Goal: Check status: Check status

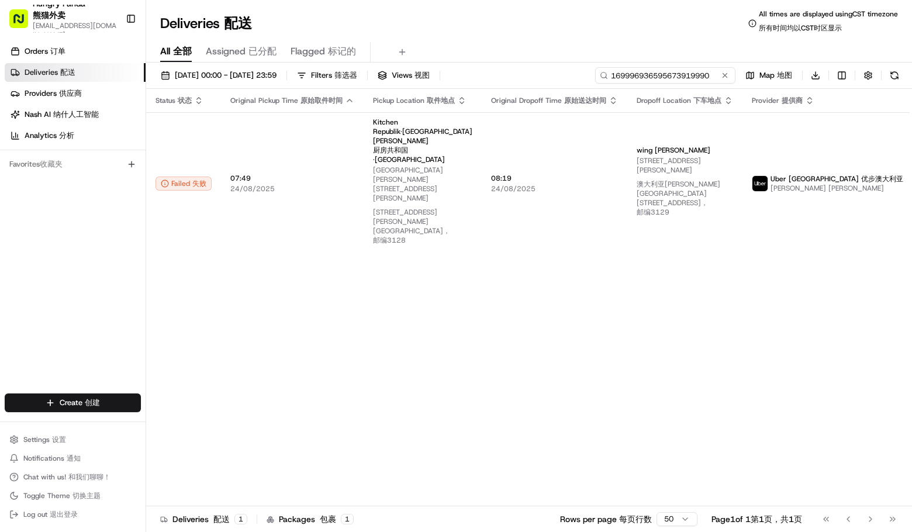
click at [675, 77] on input "169996936595673919990" at bounding box center [665, 75] width 140 height 16
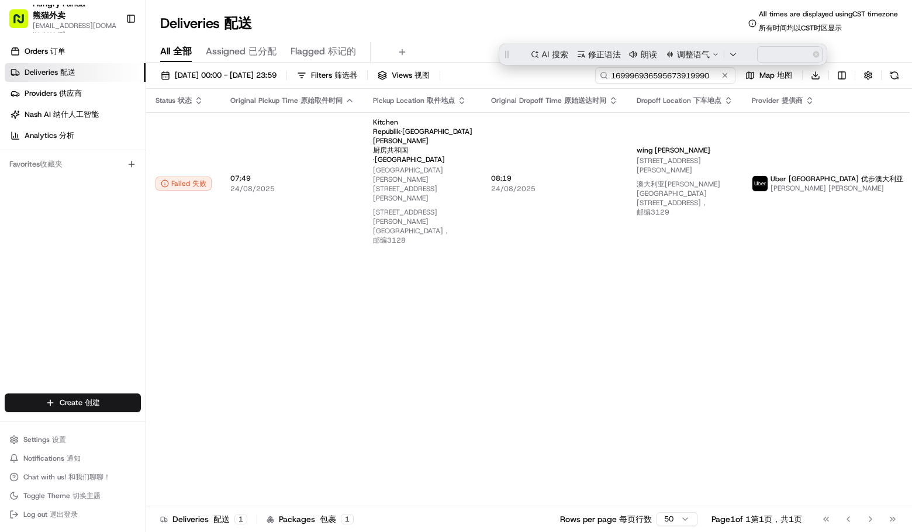
paste input "7496930455856789221134"
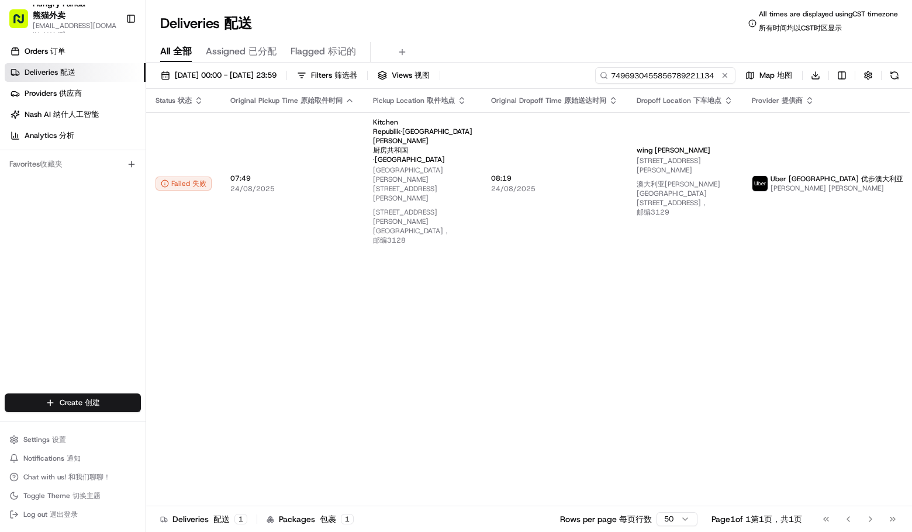
type input "7496930455856789221134"
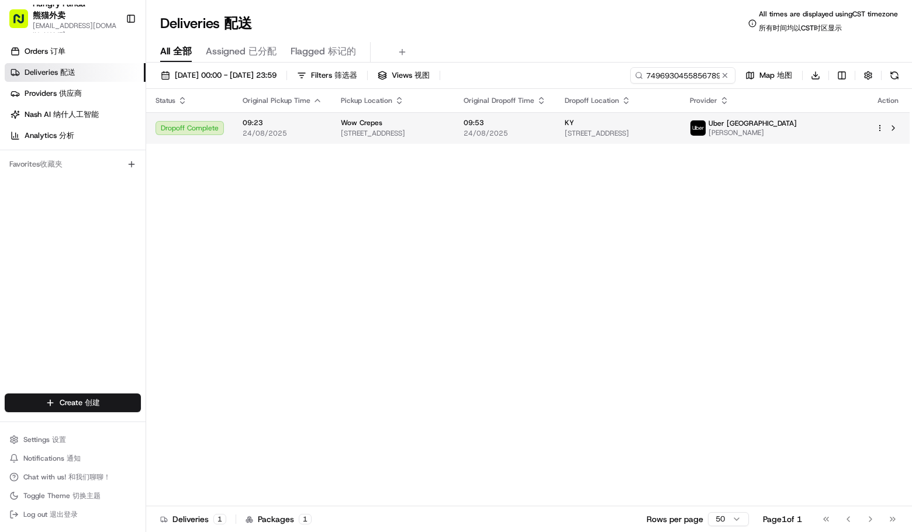
click at [797, 136] on span "[PERSON_NAME]" at bounding box center [752, 132] width 88 height 9
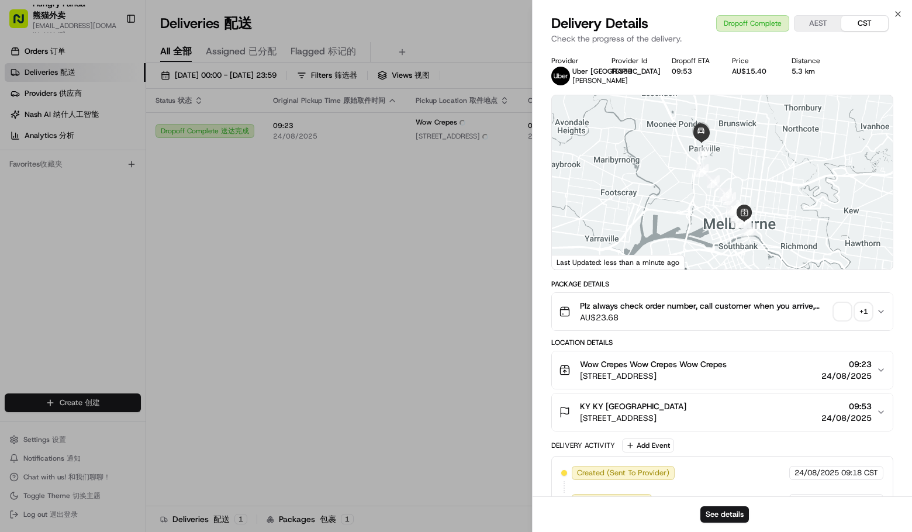
click at [864, 315] on div "+ 1" at bounding box center [863, 311] width 16 height 16
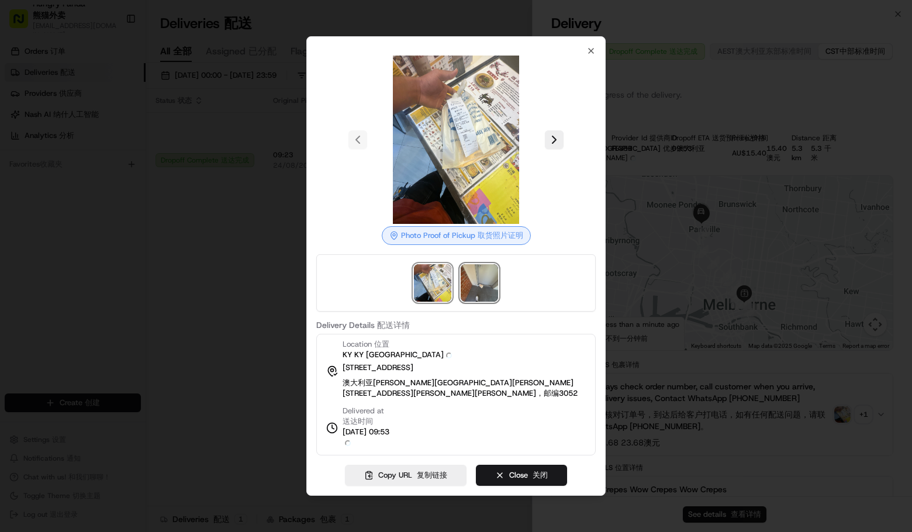
click at [479, 297] on img at bounding box center [479, 282] width 37 height 37
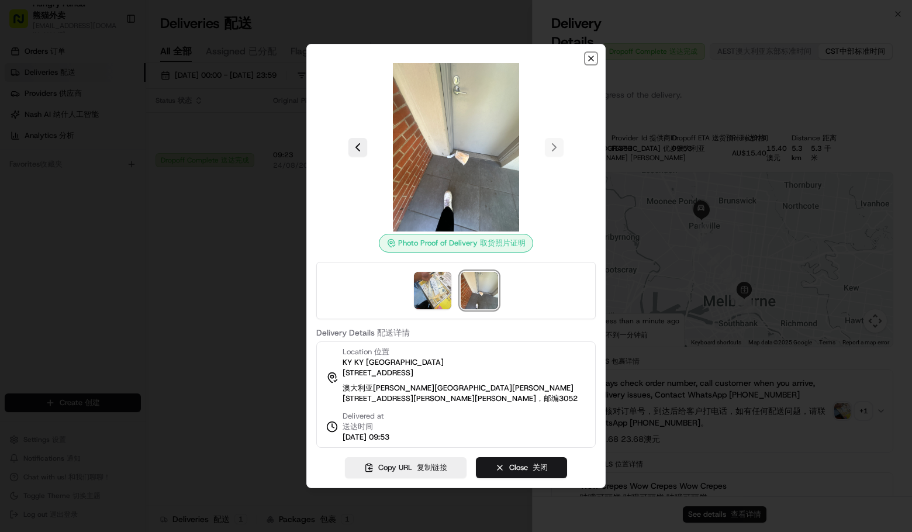
click at [590, 54] on icon "button" at bounding box center [590, 58] width 9 height 9
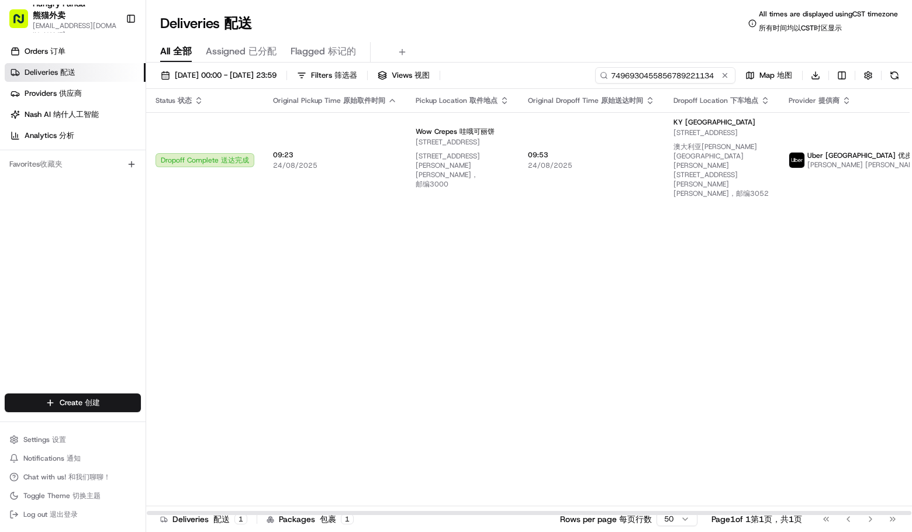
click at [673, 70] on input "7496930455856789221134" at bounding box center [665, 75] width 140 height 16
click at [704, 279] on div "Status Status 状态 Original Pickup Time Original Pickup Time 原始取件时间 Pickup Locati…" at bounding box center [574, 302] width 857 height 427
click at [707, 74] on input "7496930455856789221134" at bounding box center [665, 75] width 140 height 16
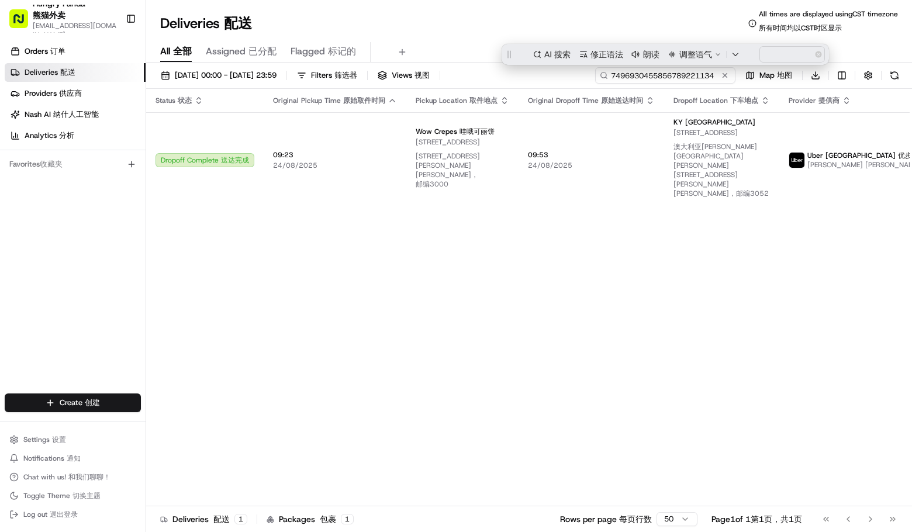
paste input "4693958555054763961642"
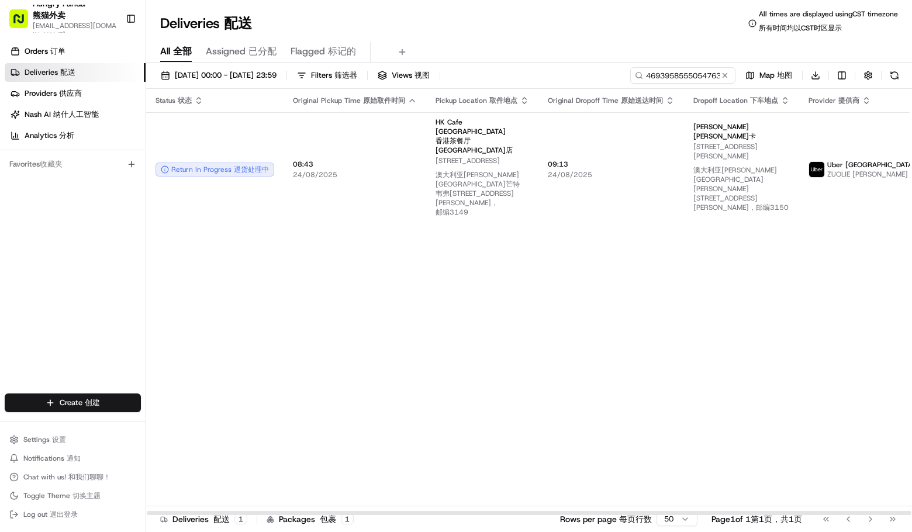
click at [738, 282] on div "Status Status 状态 Original Pickup Time Original Pickup Time 原始取件时间 Pickup Locati…" at bounding box center [584, 302] width 877 height 427
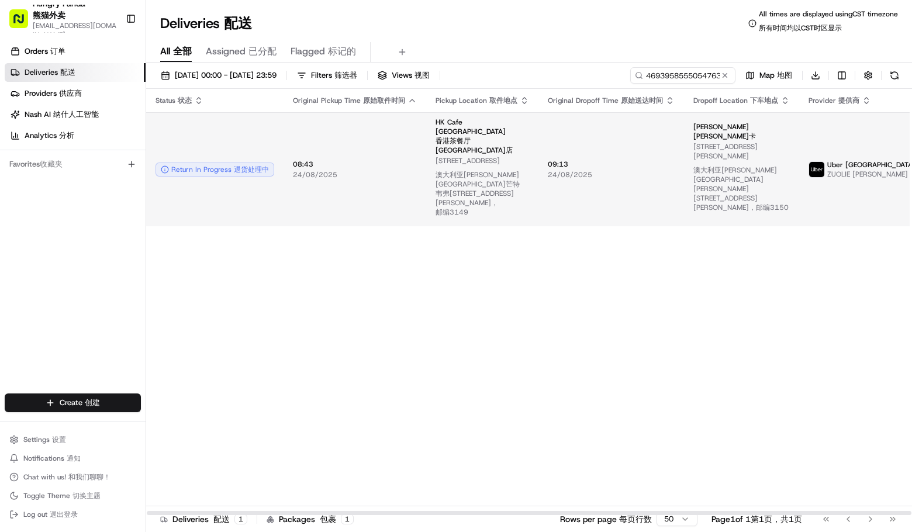
click at [809, 162] on img at bounding box center [816, 169] width 15 height 15
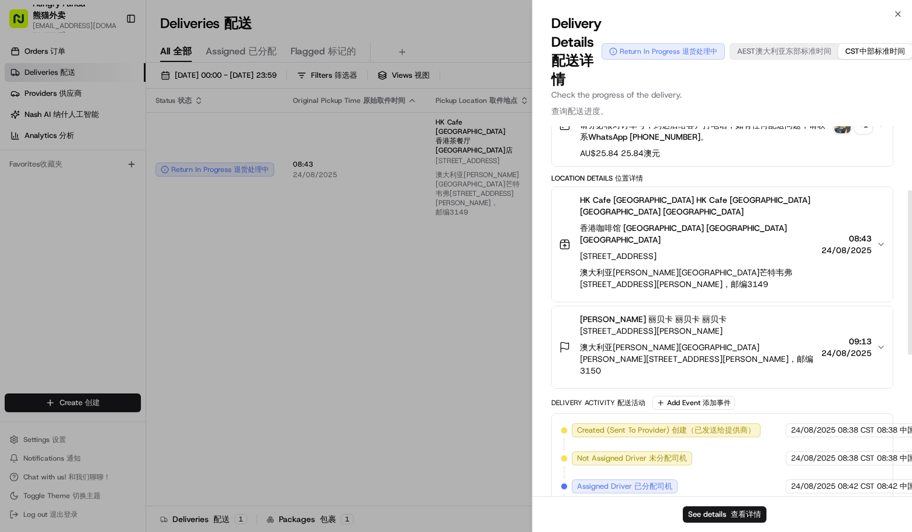
scroll to position [110, 0]
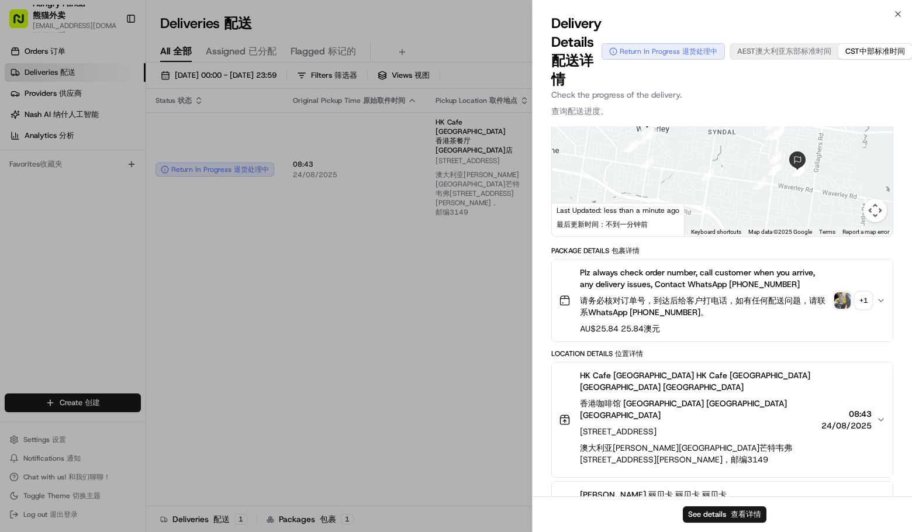
click at [856, 299] on div "+ 1 + 1" at bounding box center [863, 300] width 16 height 16
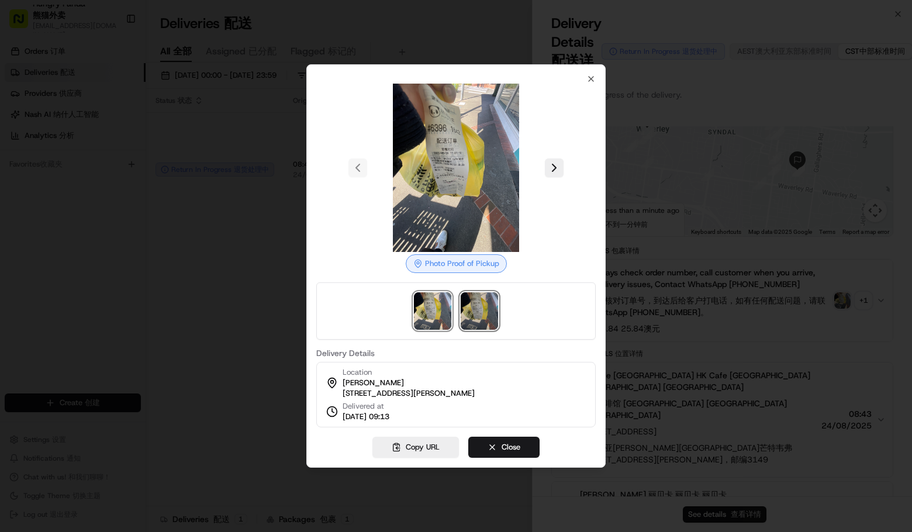
click at [496, 306] on img at bounding box center [479, 310] width 37 height 37
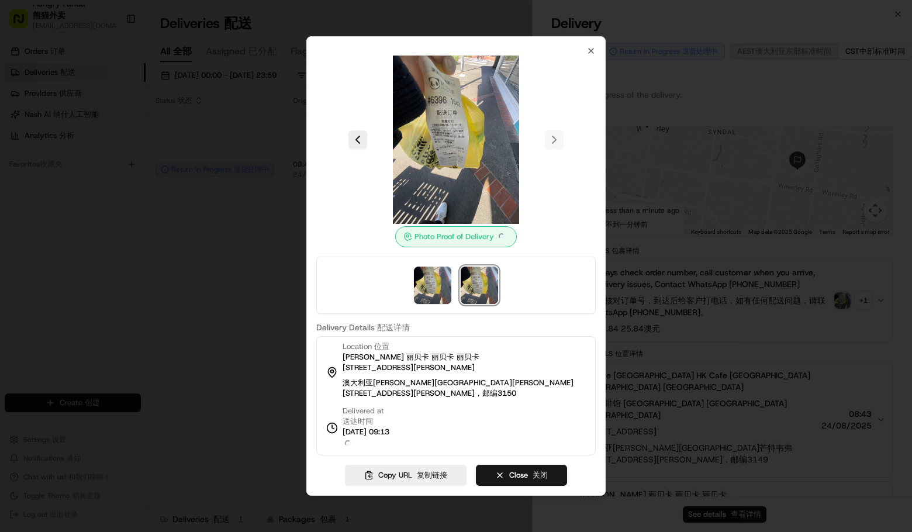
click at [596, 57] on div "Photo Proof of Delivery Photo Proof of Delivery Delivery Details Delivery Detai…" at bounding box center [455, 265] width 299 height 459
click at [334, 188] on div at bounding box center [455, 140] width 279 height 168
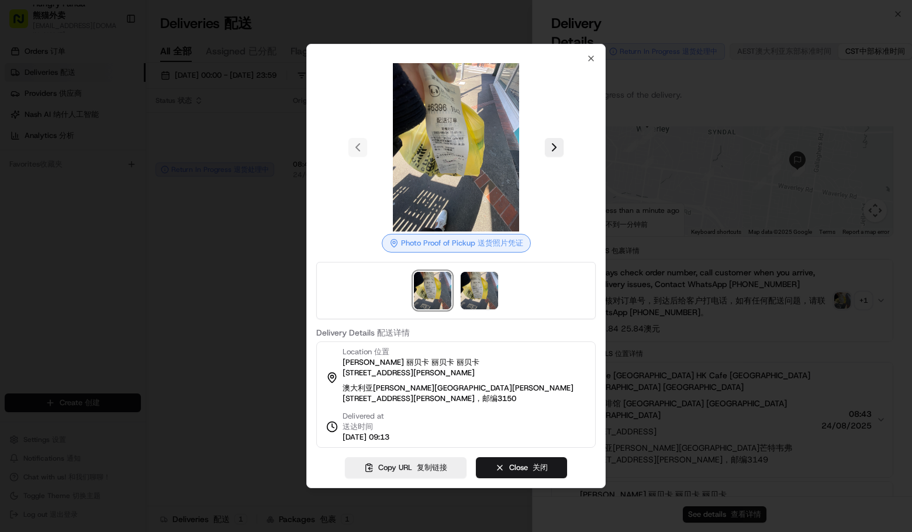
click at [231, 238] on div at bounding box center [456, 266] width 912 height 532
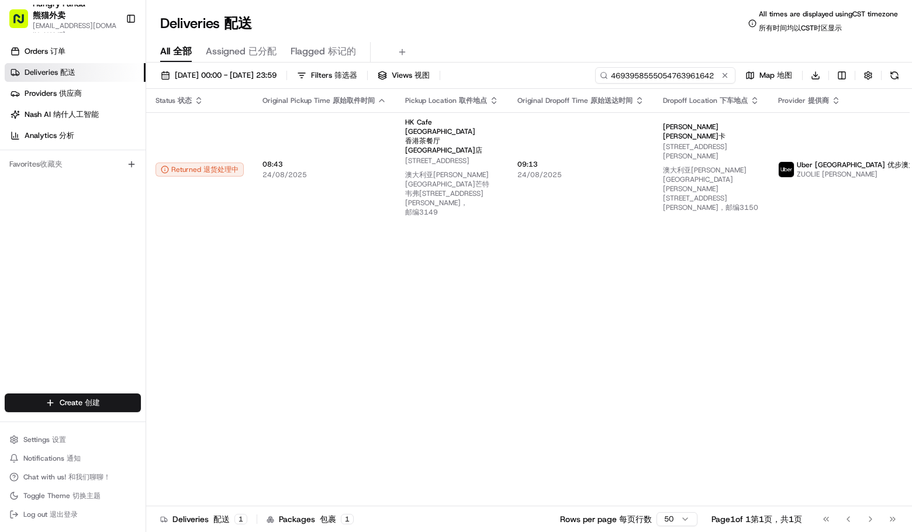
click at [653, 72] on input "4693958555054763961642" at bounding box center [665, 75] width 140 height 16
paste input "549098123545271870728"
type input "549098123545271870728"
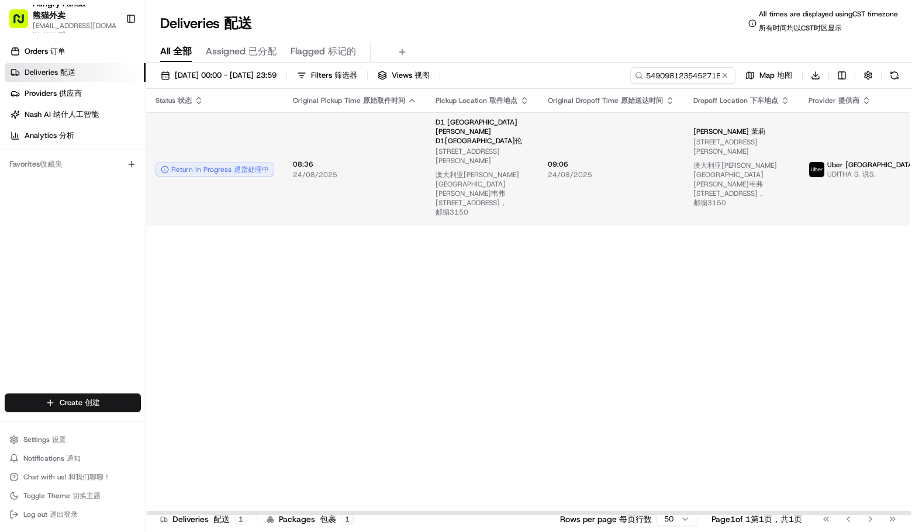
click at [841, 170] on span "UDITHA S. UDITHA S. 说S." at bounding box center [893, 174] width 133 height 9
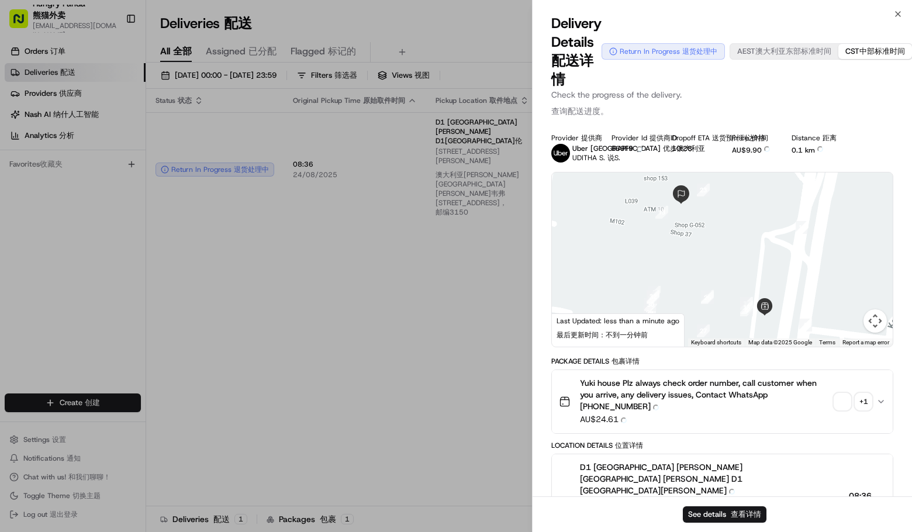
click at [866, 313] on button "Map camera controls" at bounding box center [874, 320] width 23 height 23
click at [860, 400] on div "+ 1 + 1" at bounding box center [863, 401] width 16 height 16
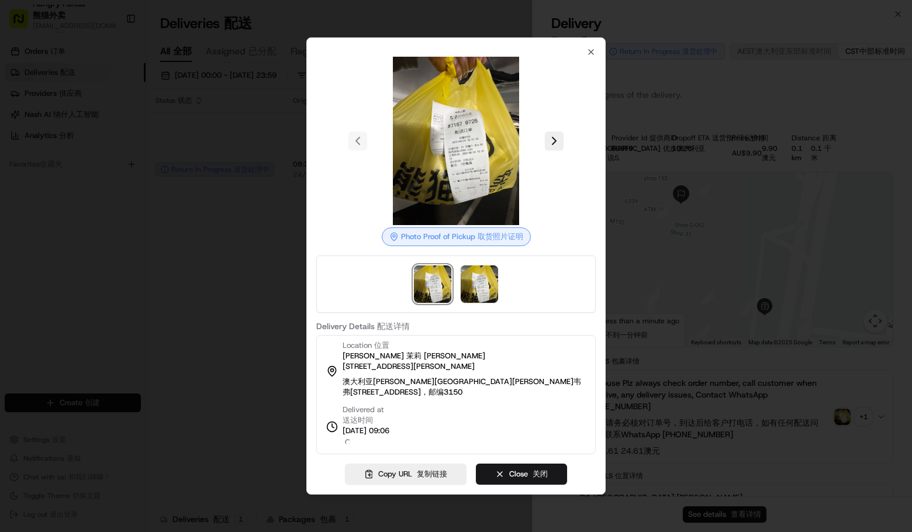
click at [590, 74] on div at bounding box center [455, 141] width 279 height 168
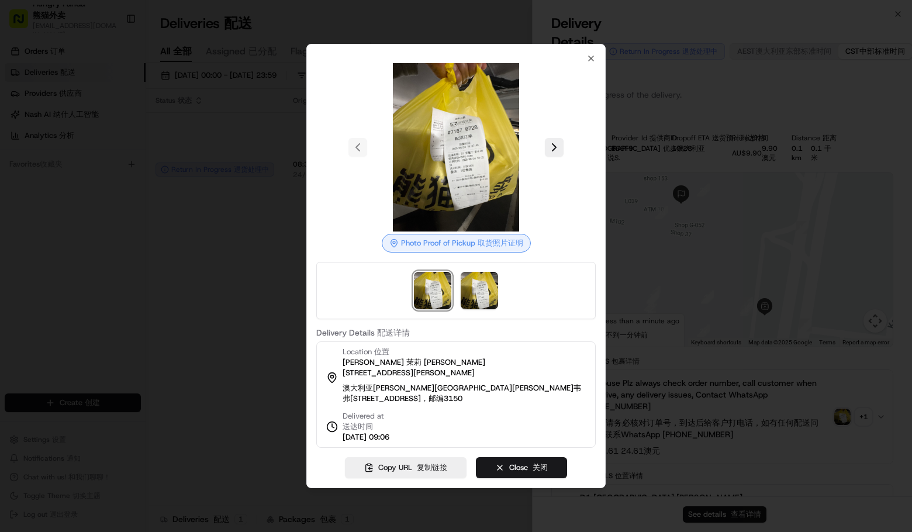
click at [705, 390] on div at bounding box center [456, 266] width 912 height 532
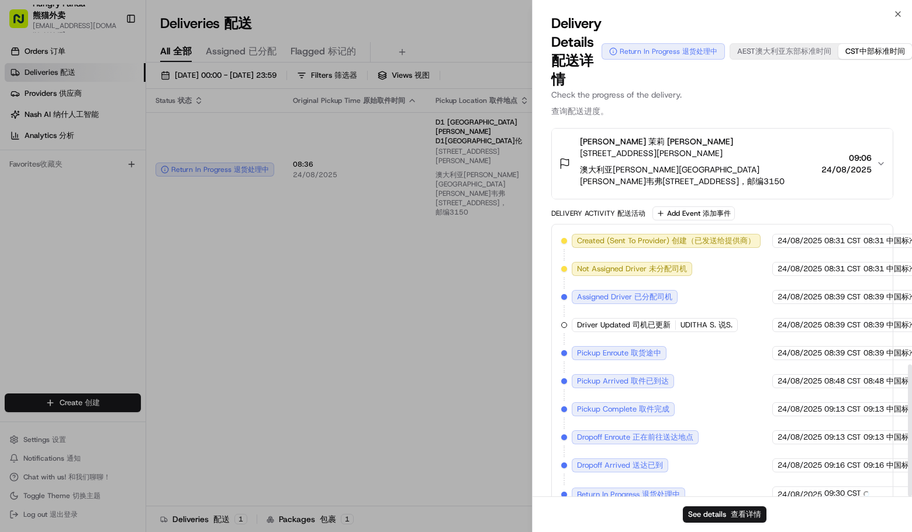
scroll to position [665, 0]
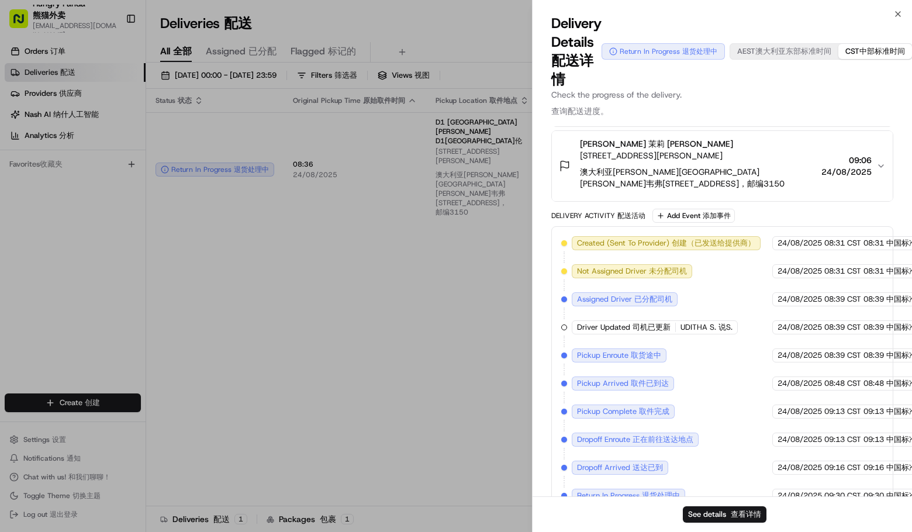
drag, startPoint x: 721, startPoint y: 87, endPoint x: 515, endPoint y: 192, distance: 230.8
click at [712, 92] on div "Delivery Details Delivery Details 配送详情 Return In Progress Return In Progress 退货…" at bounding box center [721, 70] width 379 height 112
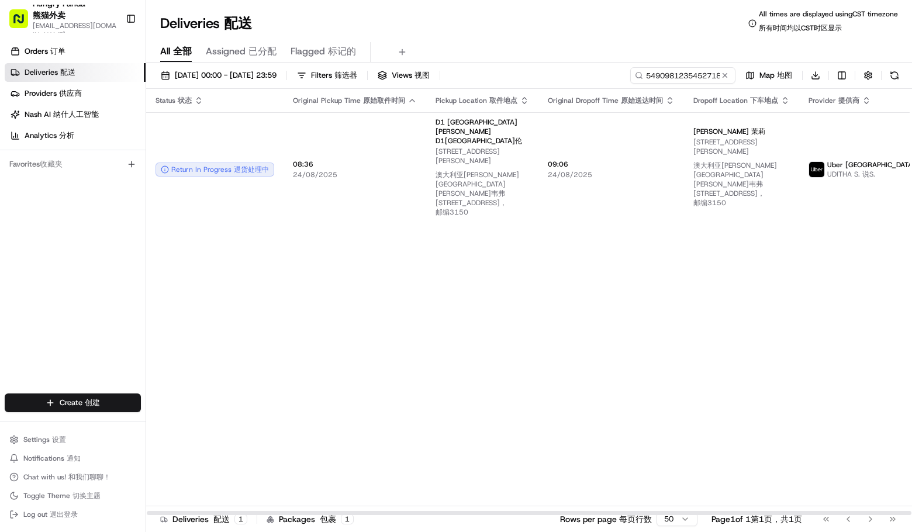
click at [484, 359] on div "Status Status 状态 Original Pickup Time Original Pickup Time 原始取件时间 Pickup Locati…" at bounding box center [584, 302] width 877 height 427
click at [663, 71] on input "549098123545271870728" at bounding box center [665, 75] width 140 height 16
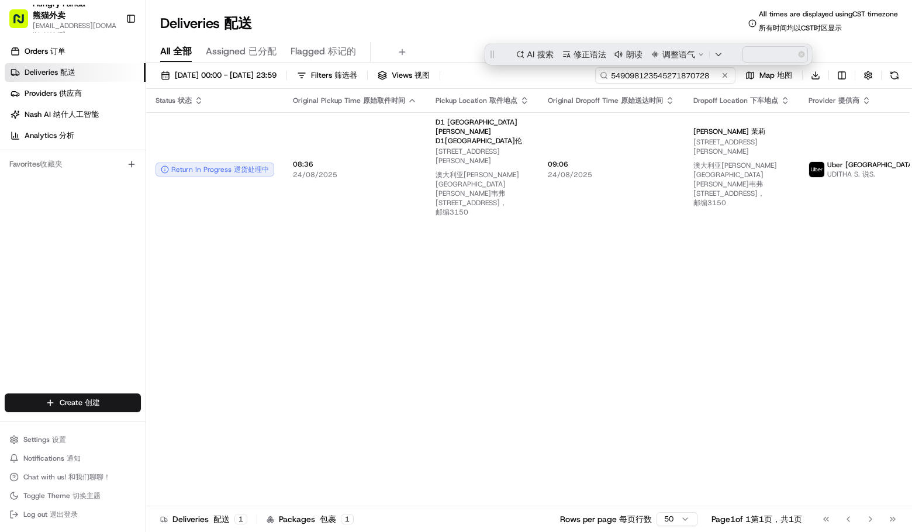
click at [663, 71] on input "549098123545271870728" at bounding box center [665, 75] width 140 height 16
click at [652, 75] on input "549098123545271870728" at bounding box center [665, 75] width 140 height 16
click at [651, 75] on input "549098123545271870728" at bounding box center [665, 75] width 140 height 16
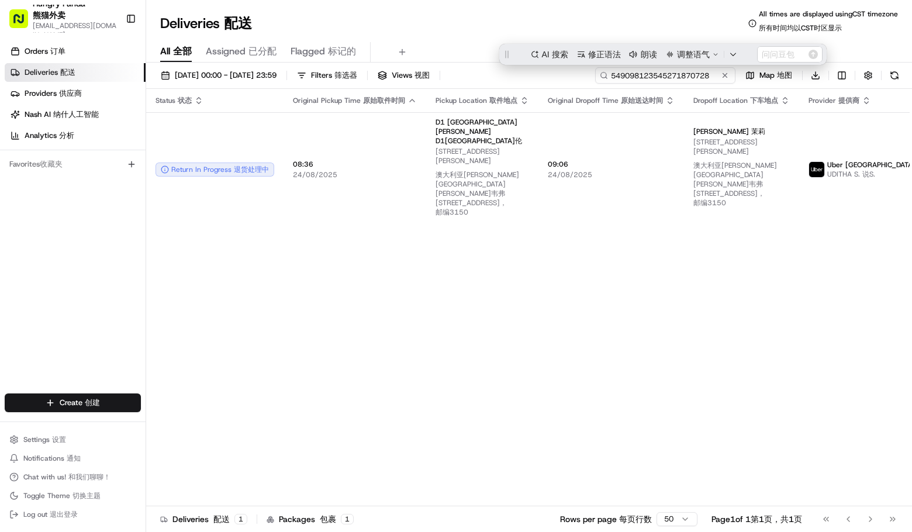
paste input
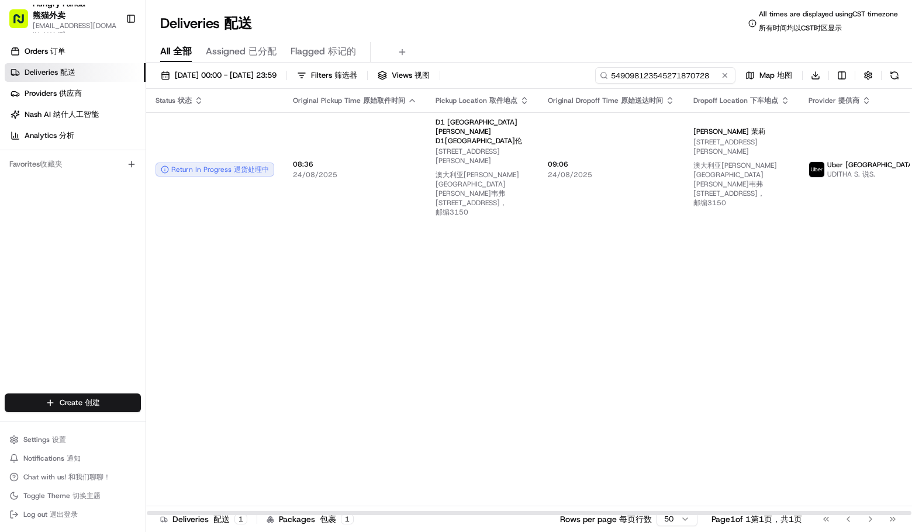
click at [664, 77] on input "549098123545271870728" at bounding box center [665, 75] width 140 height 16
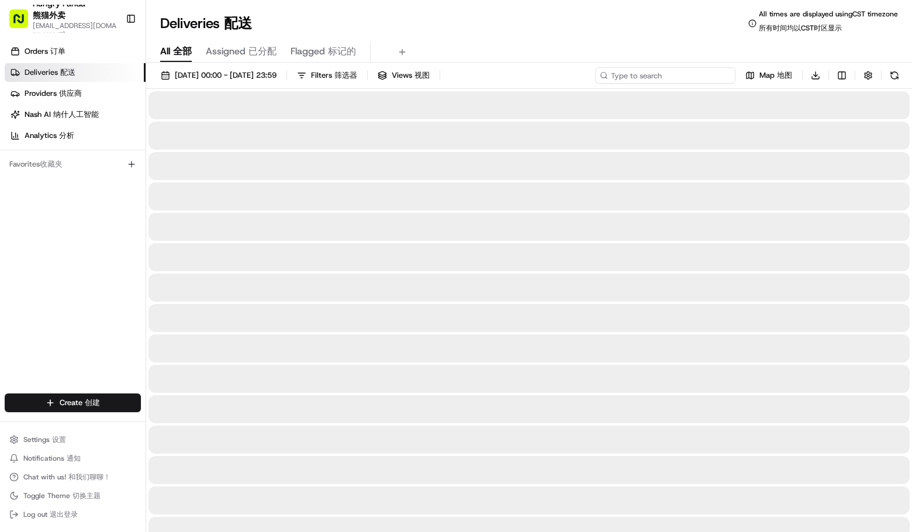
click at [691, 70] on input at bounding box center [665, 75] width 140 height 16
type input "549098123545271870728"
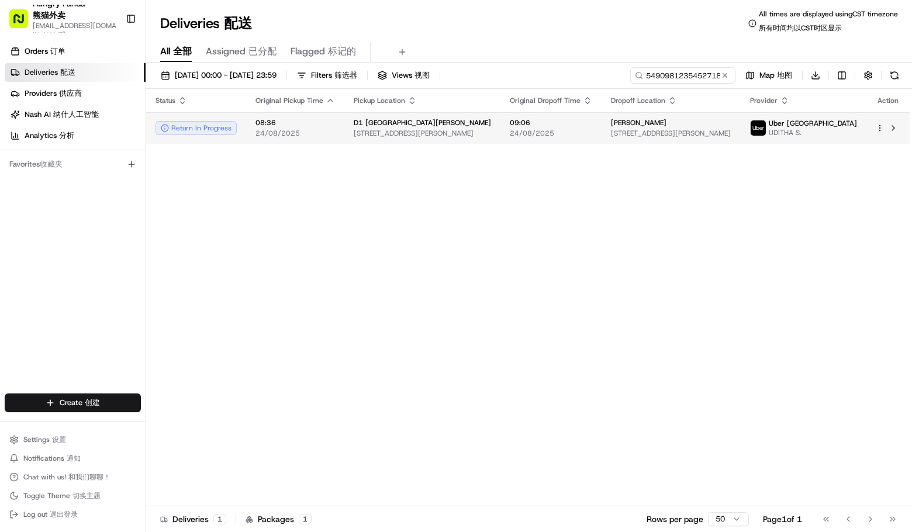
click at [819, 140] on td "Uber [GEOGRAPHIC_DATA] UDITHA S." at bounding box center [804, 128] width 126 height 32
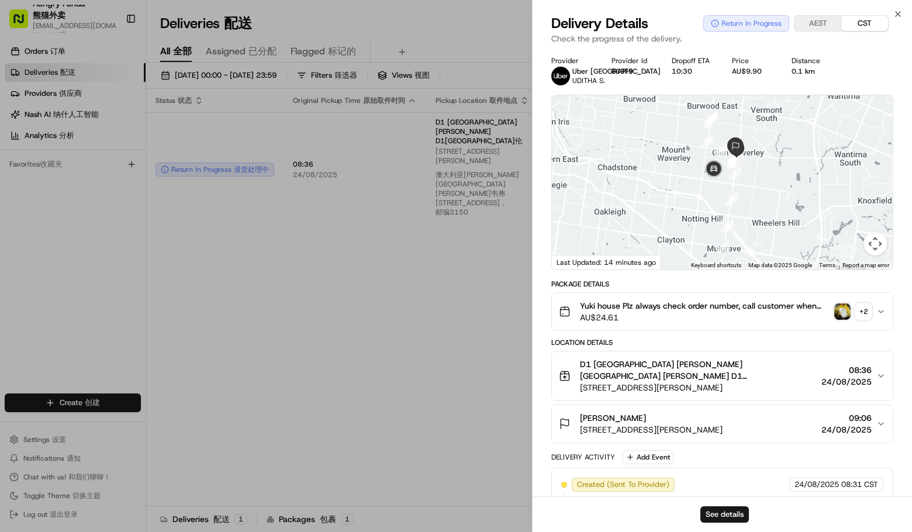
click at [862, 314] on div "Provider Uber [GEOGRAPHIC_DATA] [PERSON_NAME] Provider Id B69F9 Dropoff ETA 10:…" at bounding box center [722, 405] width 342 height 698
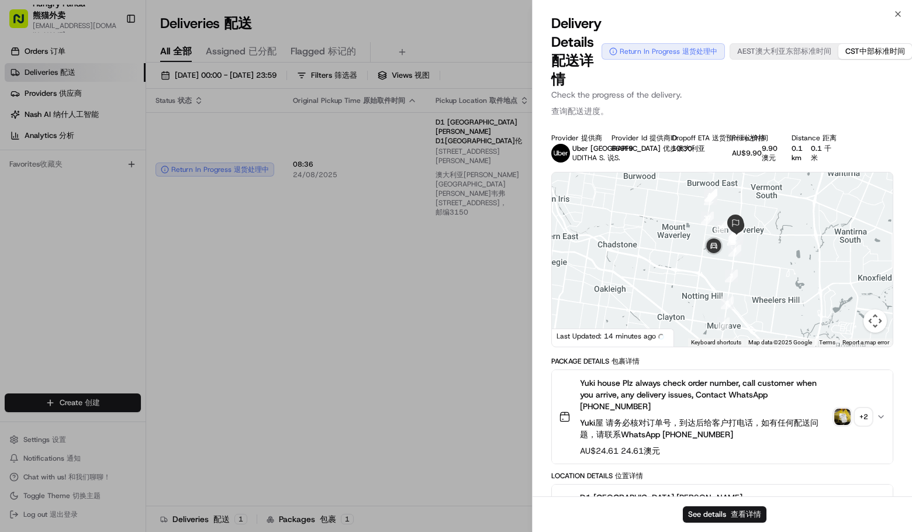
click at [863, 413] on div "+ 2 + 2" at bounding box center [863, 417] width 16 height 16
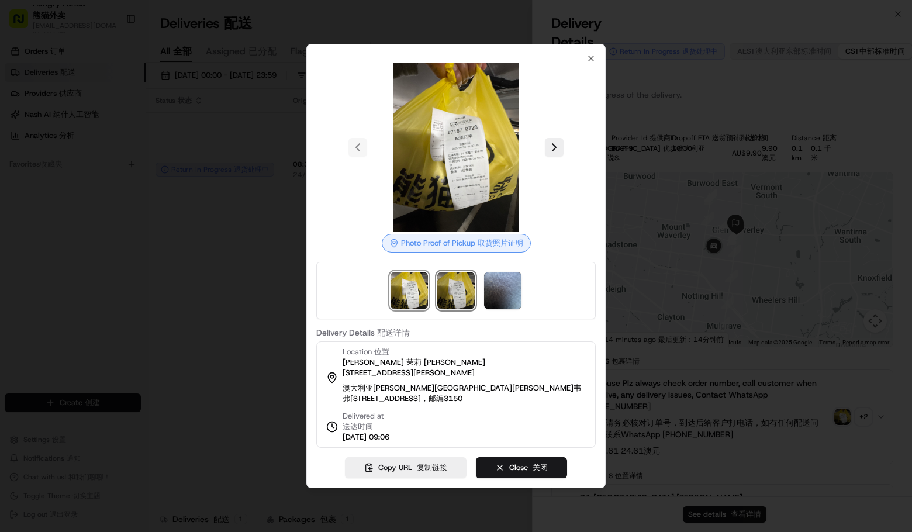
click at [466, 284] on img at bounding box center [455, 290] width 37 height 37
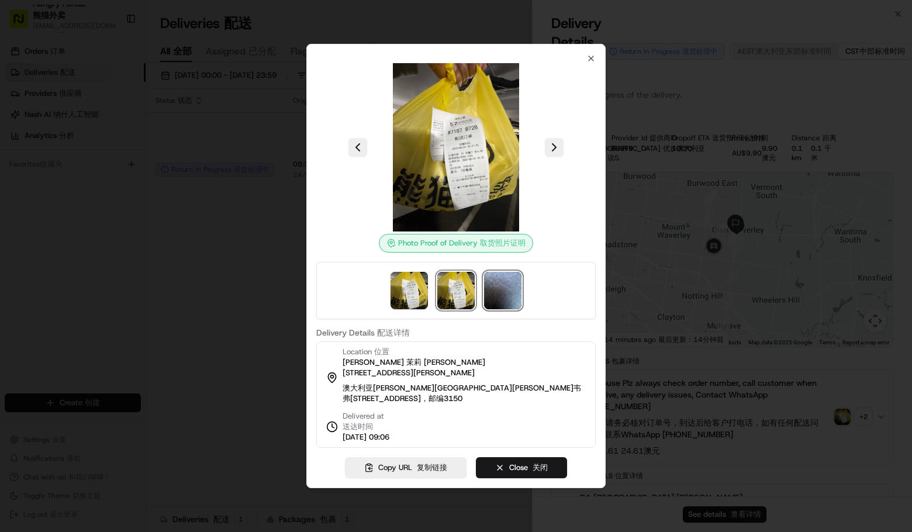
click at [499, 286] on img at bounding box center [502, 290] width 37 height 37
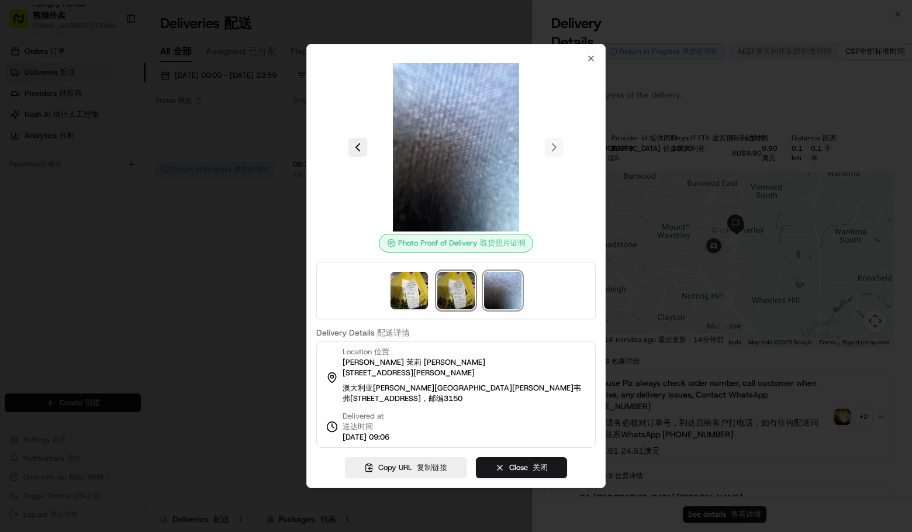
click at [445, 277] on img at bounding box center [455, 290] width 37 height 37
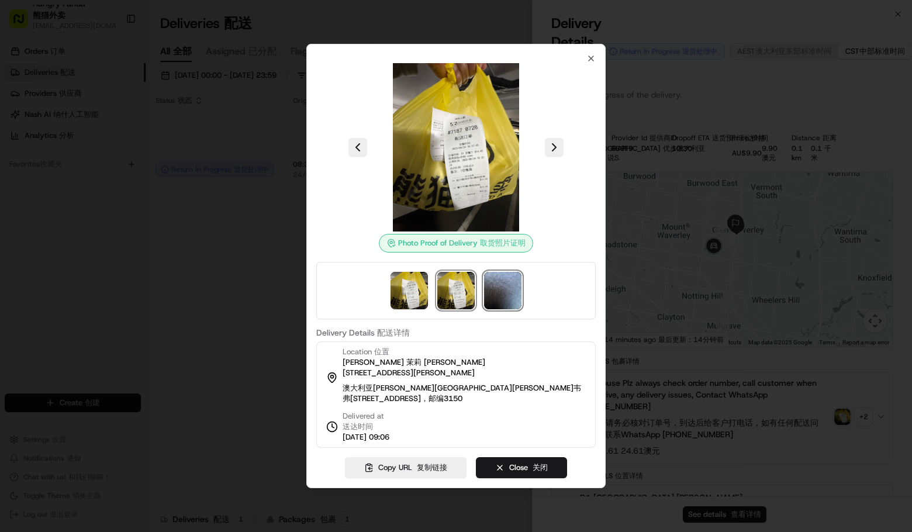
click at [494, 281] on img at bounding box center [502, 290] width 37 height 37
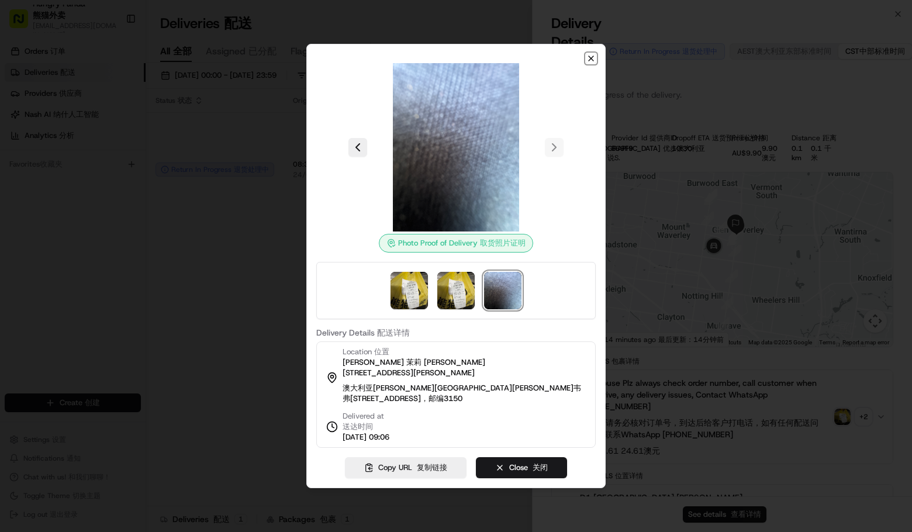
click at [591, 57] on icon "button" at bounding box center [590, 58] width 9 height 9
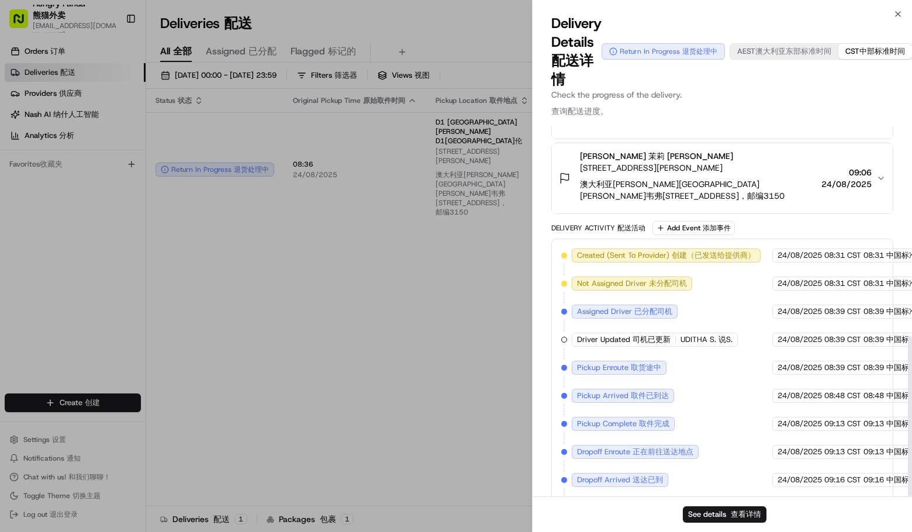
scroll to position [485, 0]
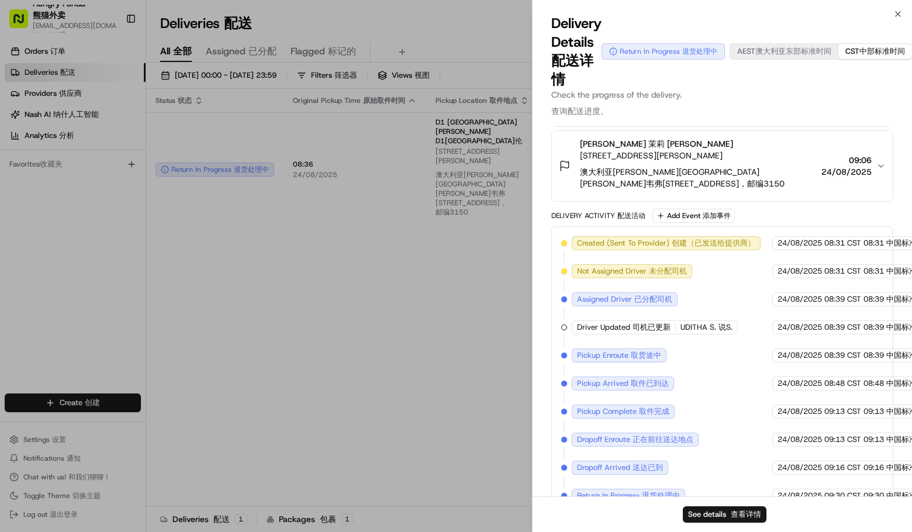
click at [726, 375] on div "Created (Sent To Provider) Created (Sent To Provider) 创建（已发送给提供商） [GEOGRAPHIC_D…" at bounding box center [722, 369] width 322 height 267
